Goal: Information Seeking & Learning: Learn about a topic

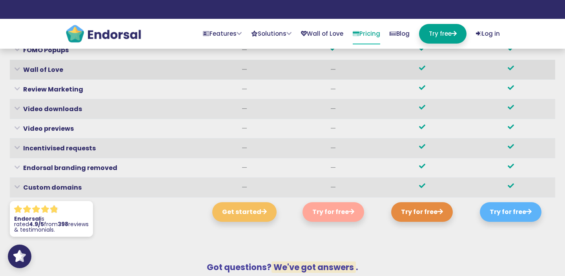
scroll to position [2889, 0]
click at [305, 39] on link "Wall of Love" at bounding box center [322, 34] width 42 height 20
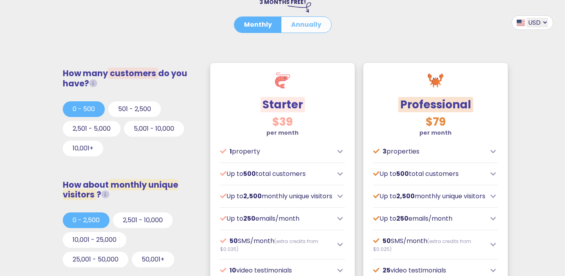
click at [310, 28] on button "Annually" at bounding box center [306, 25] width 50 height 16
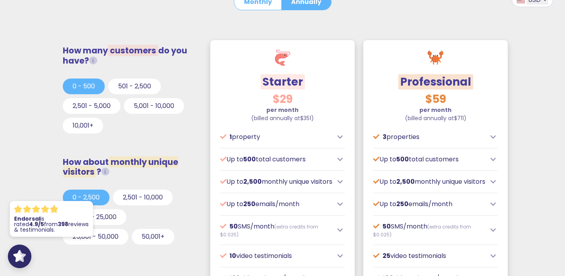
scroll to position [222, 0]
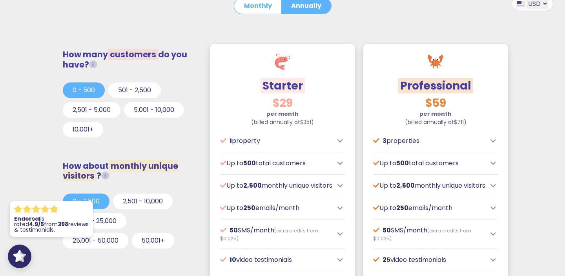
click at [414, 142] on p "3 properties" at bounding box center [429, 140] width 113 height 9
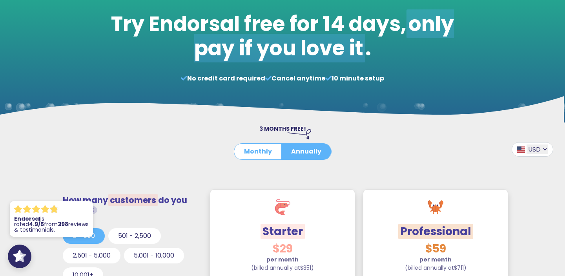
scroll to position [0, 0]
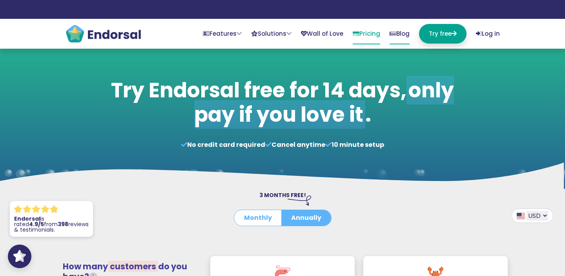
click at [393, 36] on link "Blog" at bounding box center [399, 34] width 20 height 20
